Goal: Task Accomplishment & Management: Use online tool/utility

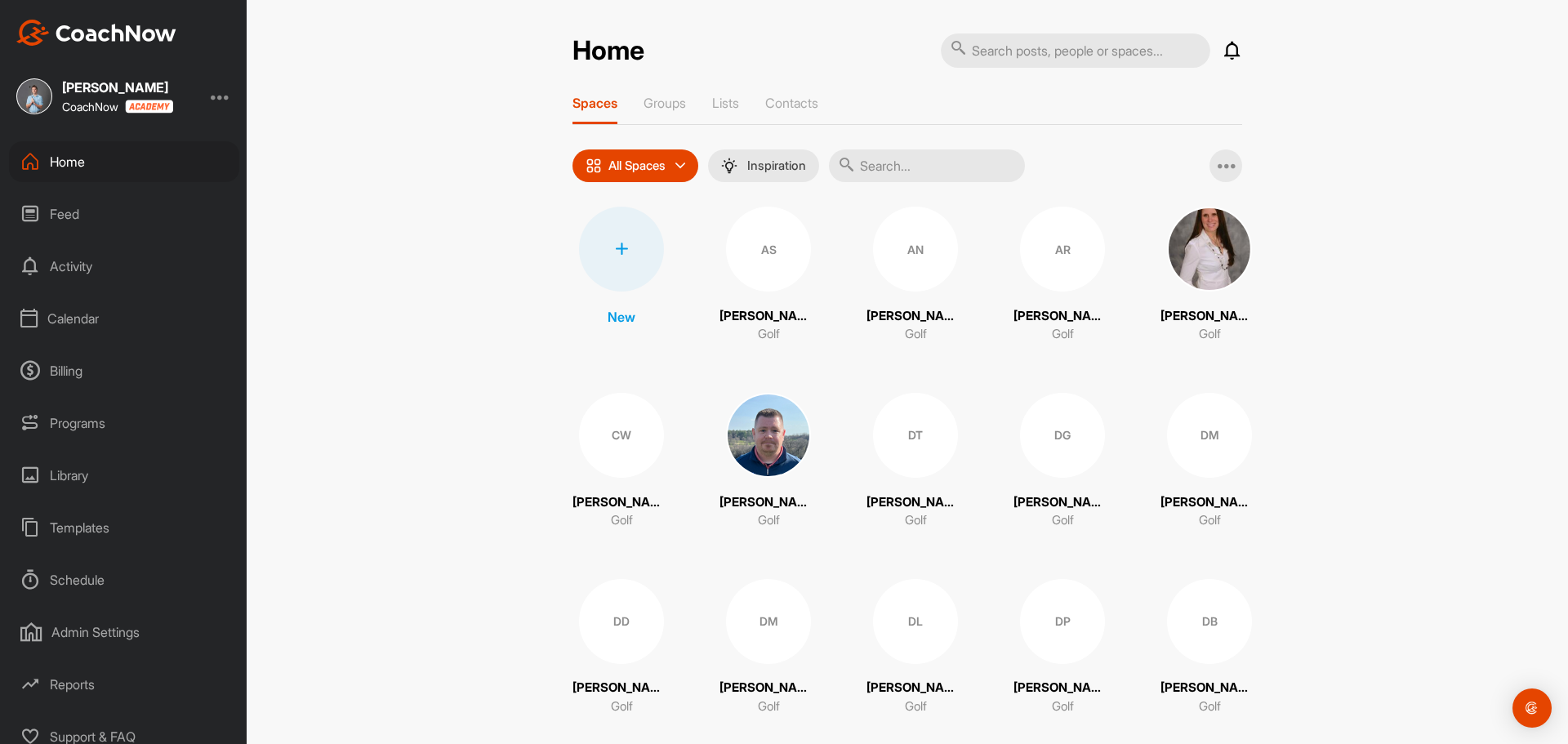
click at [640, 264] on div at bounding box center [621, 249] width 85 height 85
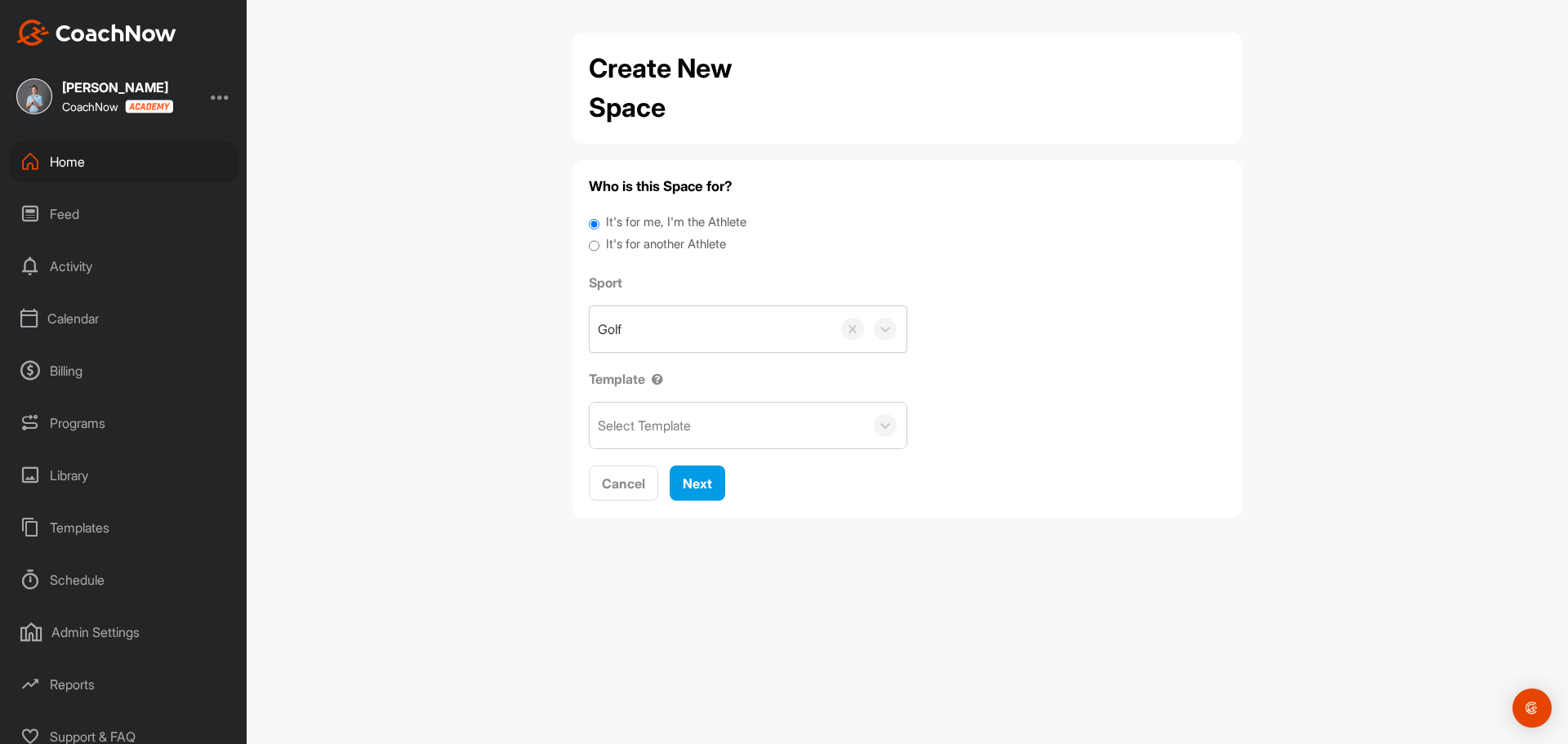
click at [592, 249] on input "It's for another Athlete" at bounding box center [593, 246] width 11 height 22
radio input "true"
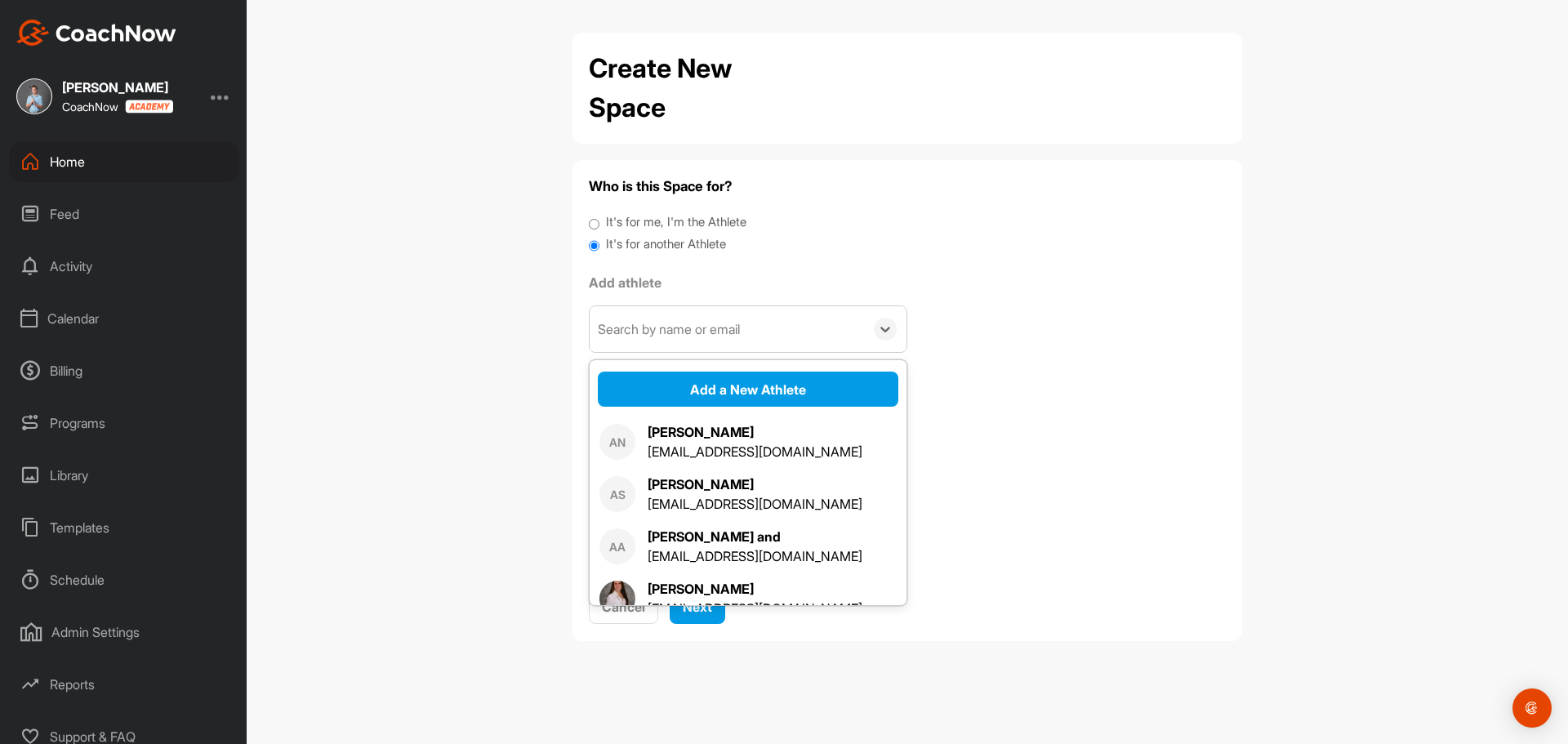
click at [610, 328] on div "Search by name or email" at bounding box center [668, 329] width 142 height 20
click at [650, 382] on button "Add a New Athlete" at bounding box center [747, 389] width 300 height 36
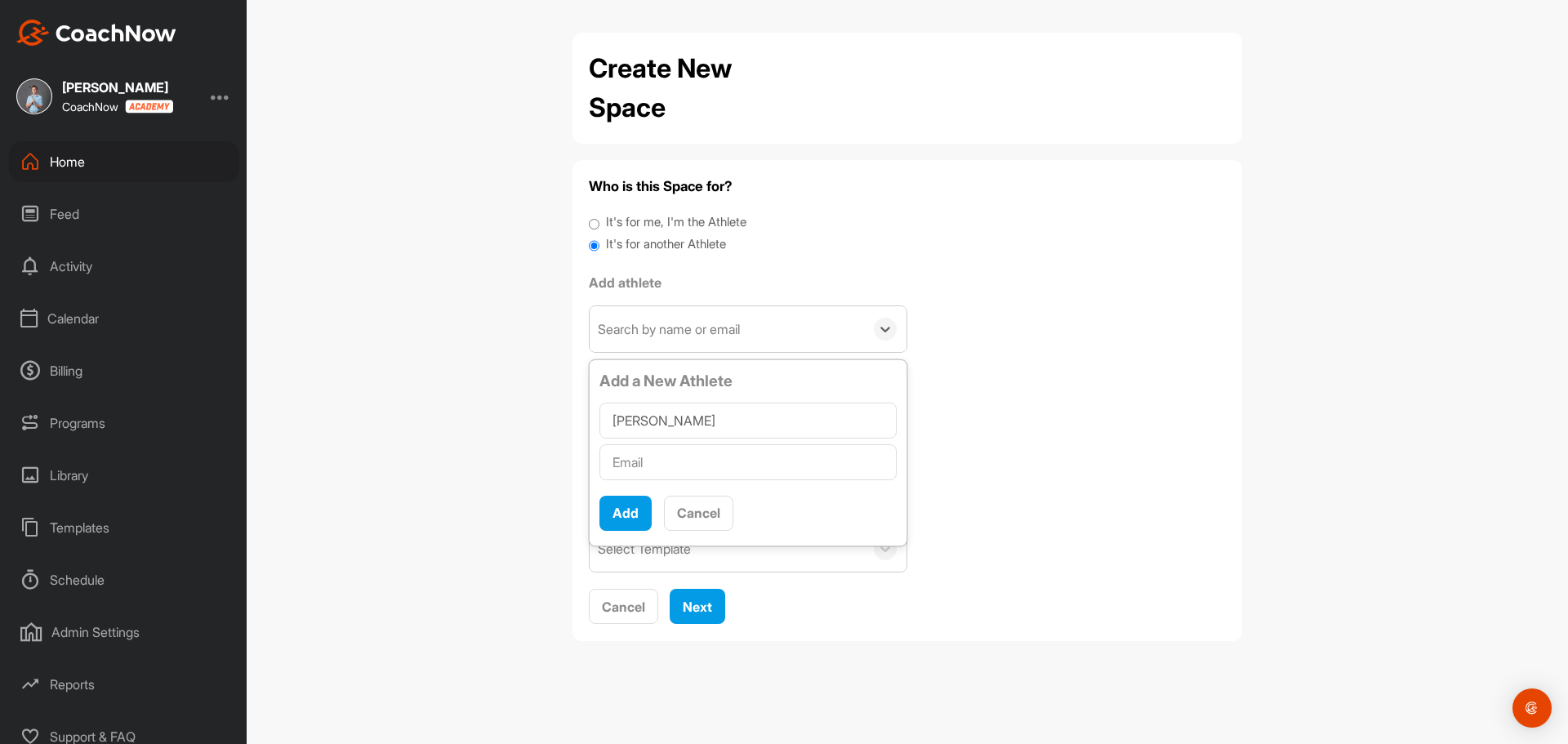
type input "[PERSON_NAME]"
type input "[EMAIL_ADDRESS][DOMAIN_NAME]"
click at [632, 507] on button "Add" at bounding box center [625, 514] width 52 height 36
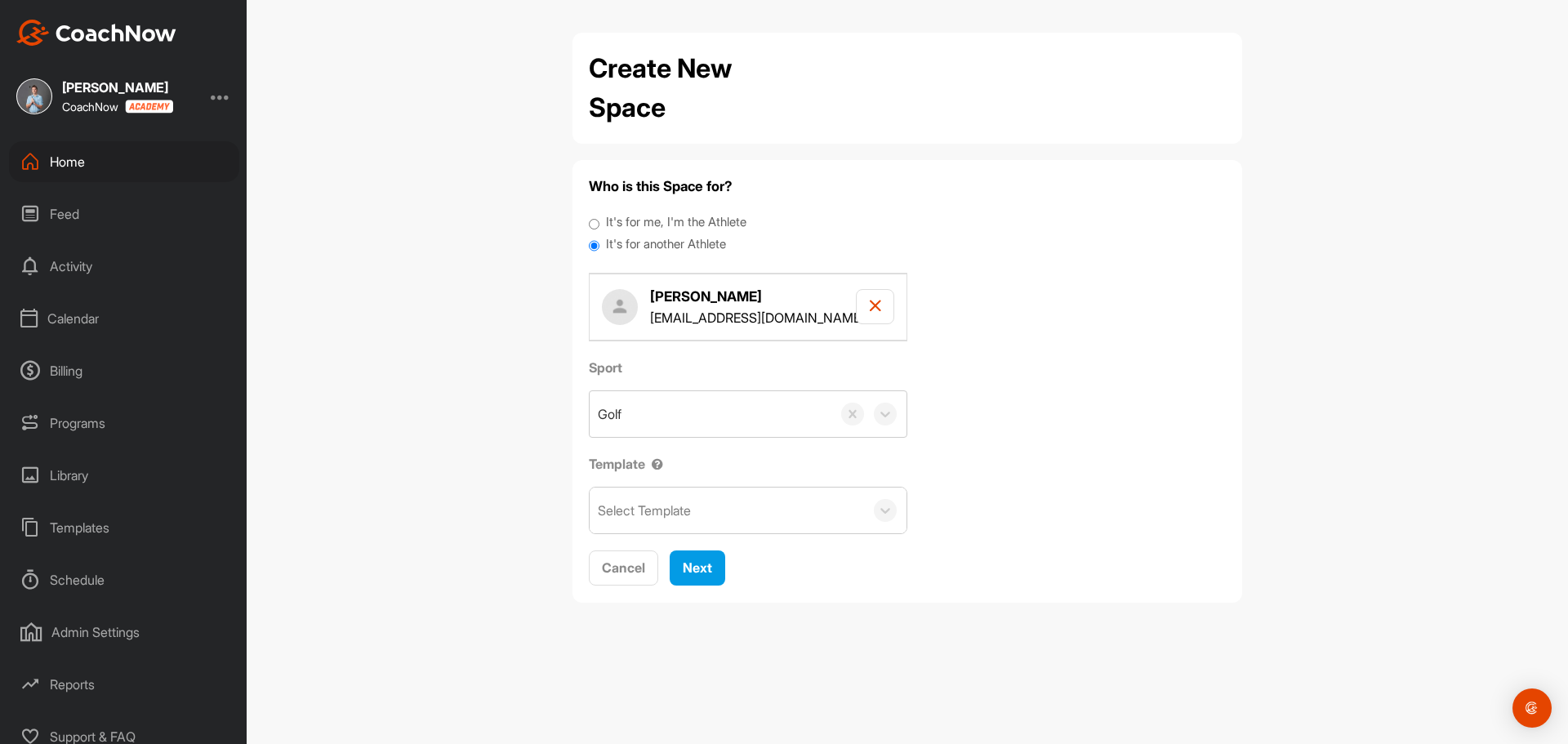
click at [732, 512] on div "Select Template" at bounding box center [727, 511] width 274 height 45
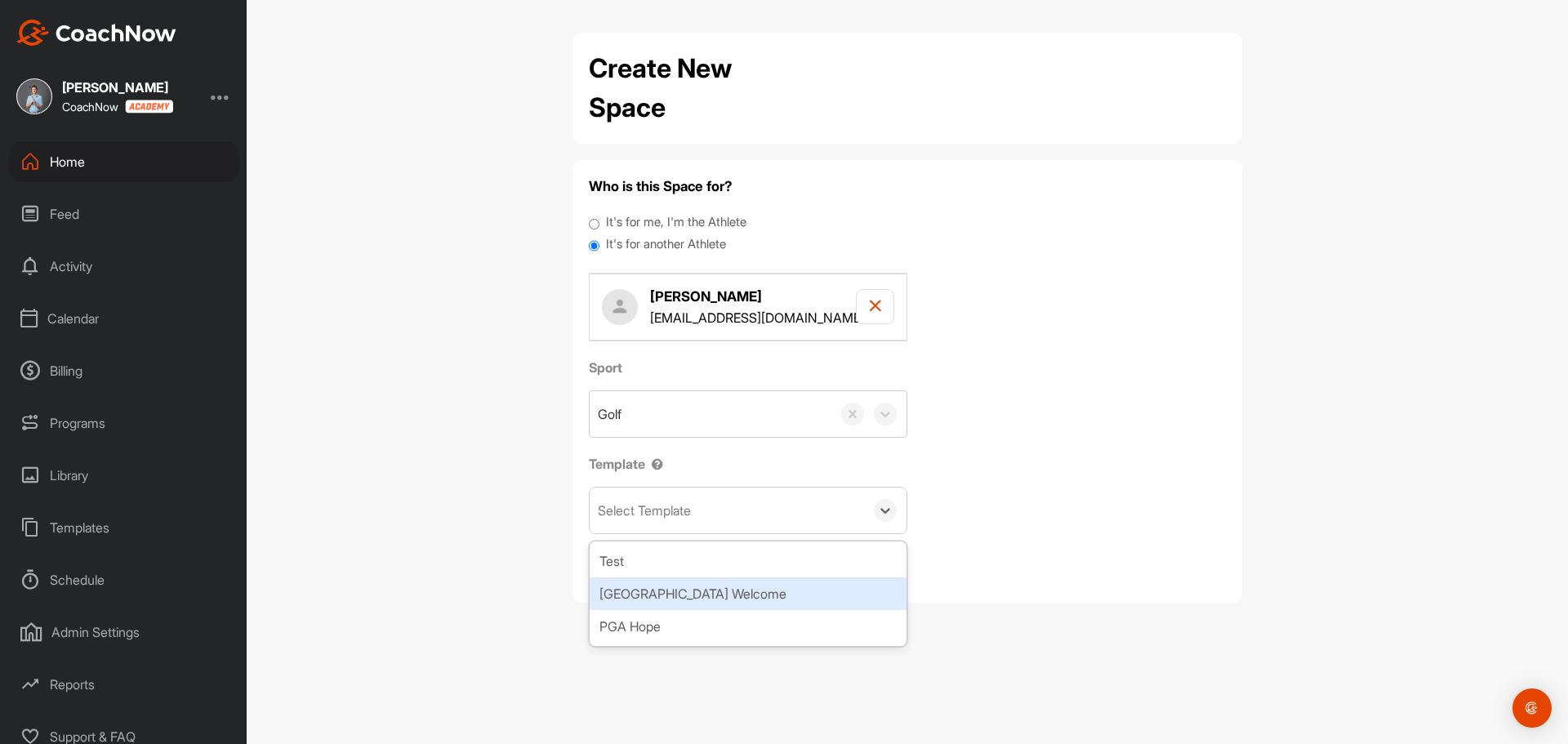
click at [710, 583] on div "[GEOGRAPHIC_DATA] Welcome" at bounding box center [747, 594] width 317 height 33
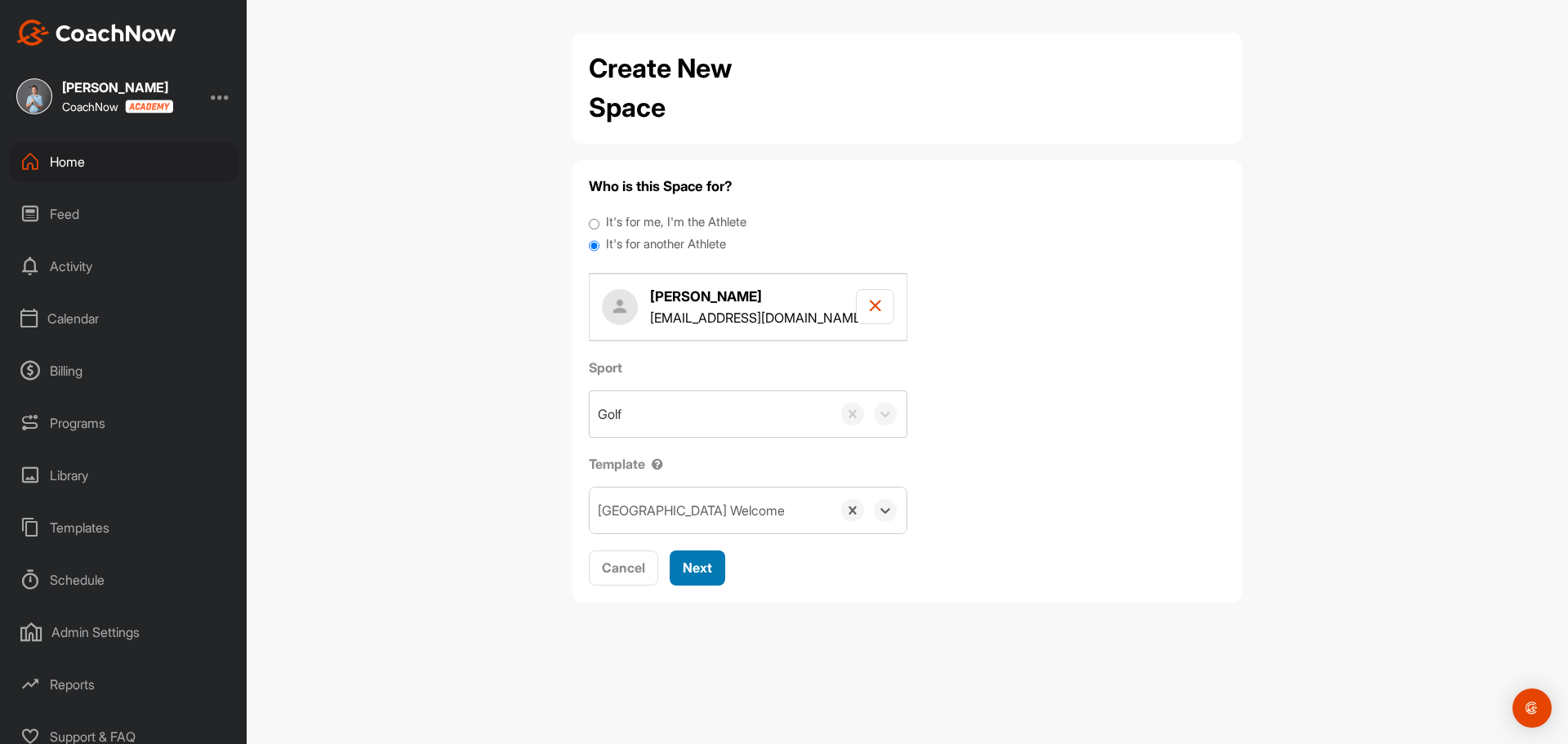
click at [701, 565] on span "Next" at bounding box center [697, 567] width 30 height 17
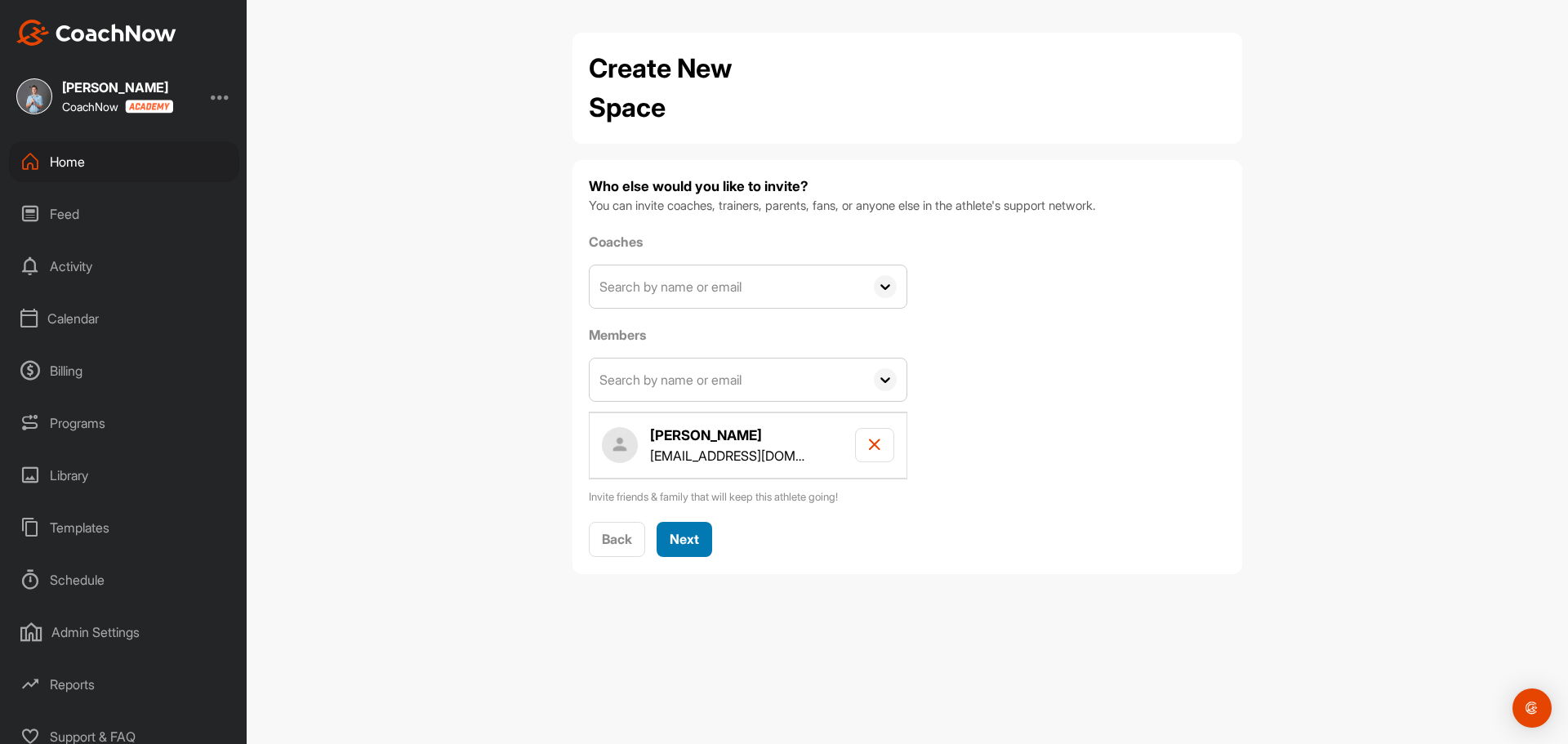
click at [691, 540] on span "Next" at bounding box center [684, 538] width 30 height 17
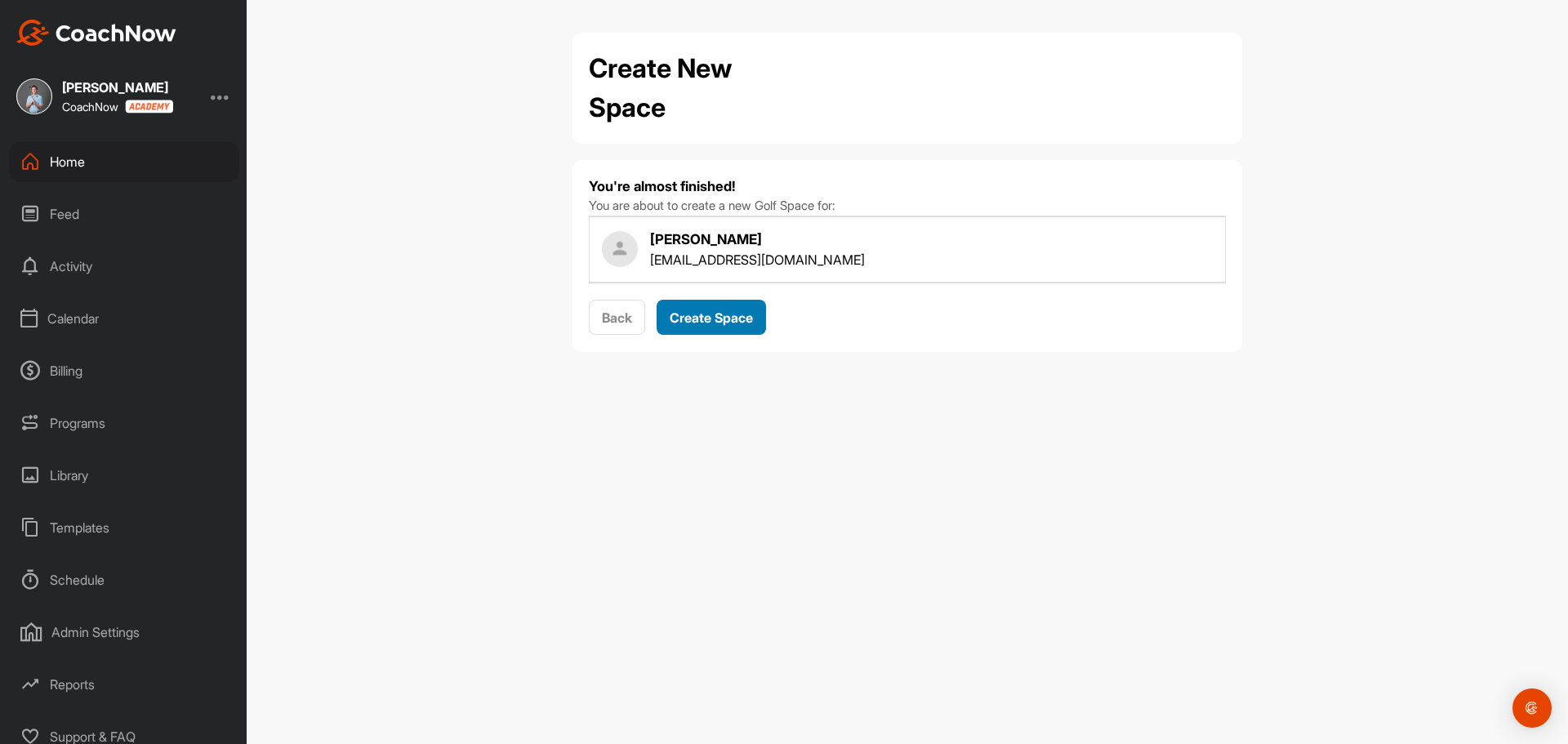
click at [700, 325] on span "Create Space" at bounding box center [711, 317] width 83 height 17
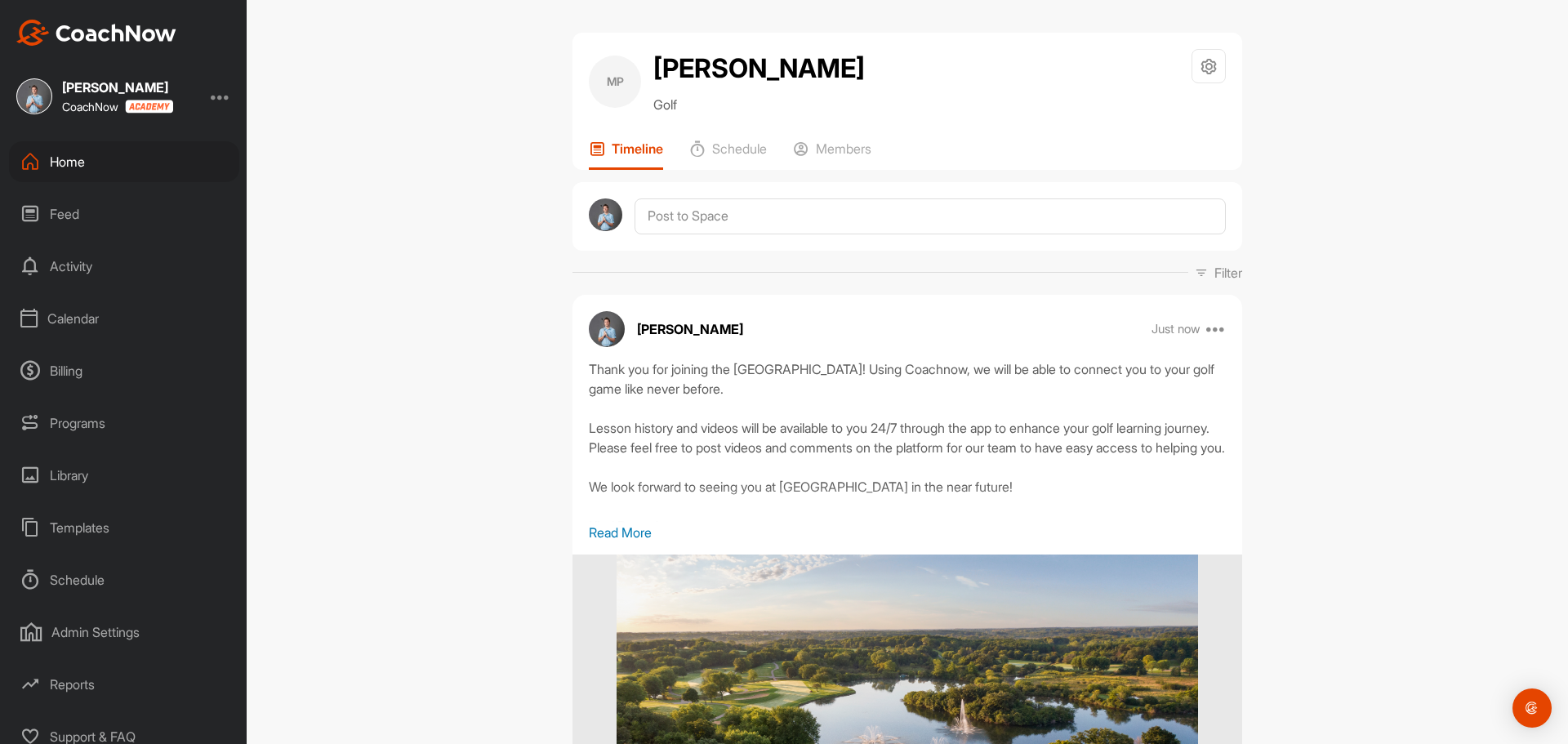
click at [635, 532] on p "Read More" at bounding box center [906, 533] width 637 height 20
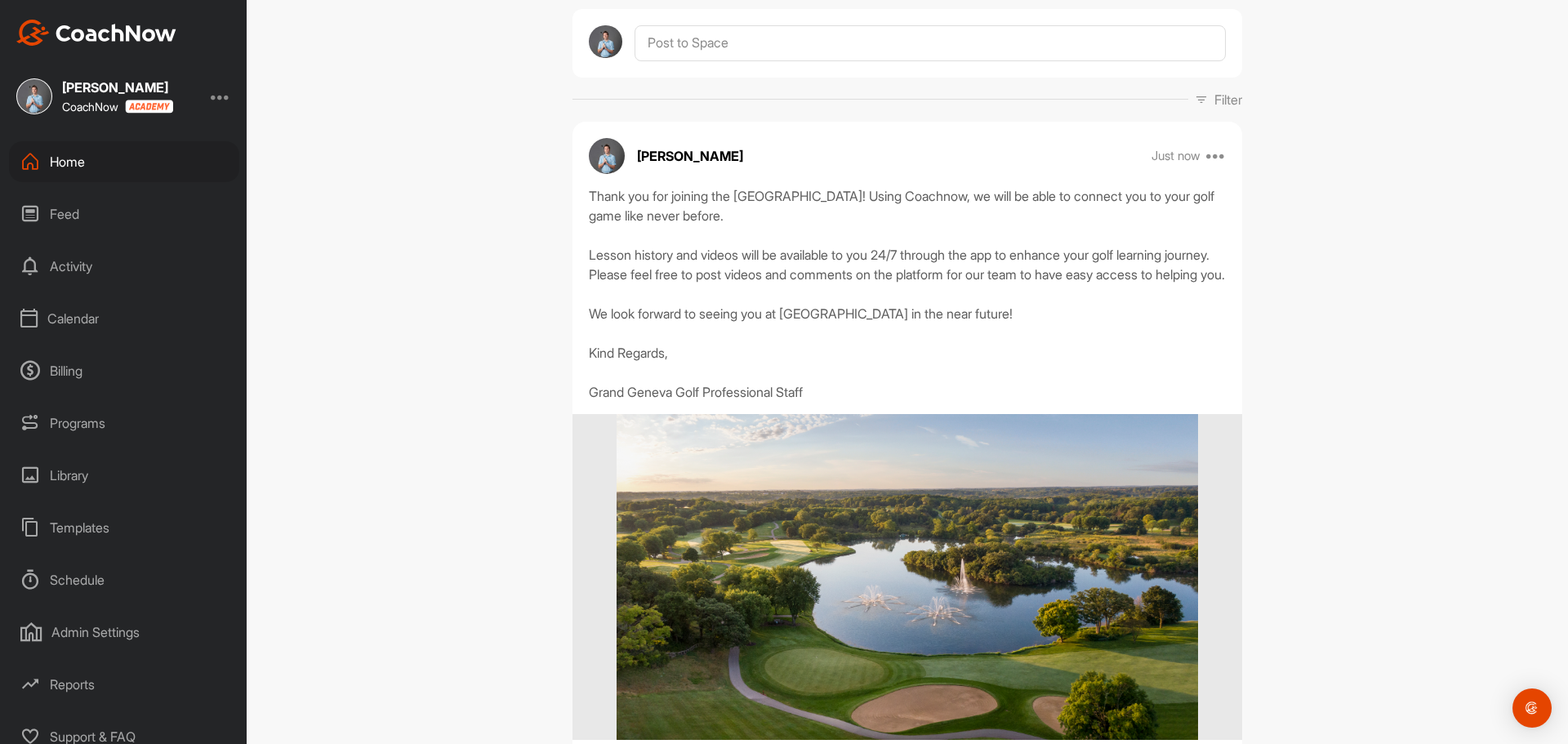
scroll to position [355, 0]
